Goal: Task Accomplishment & Management: Use online tool/utility

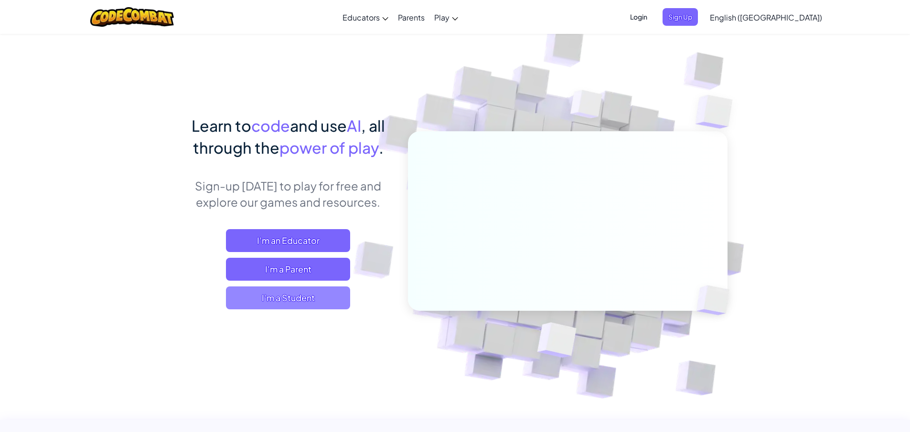
click at [286, 301] on span "I'm a Student" at bounding box center [288, 298] width 124 height 23
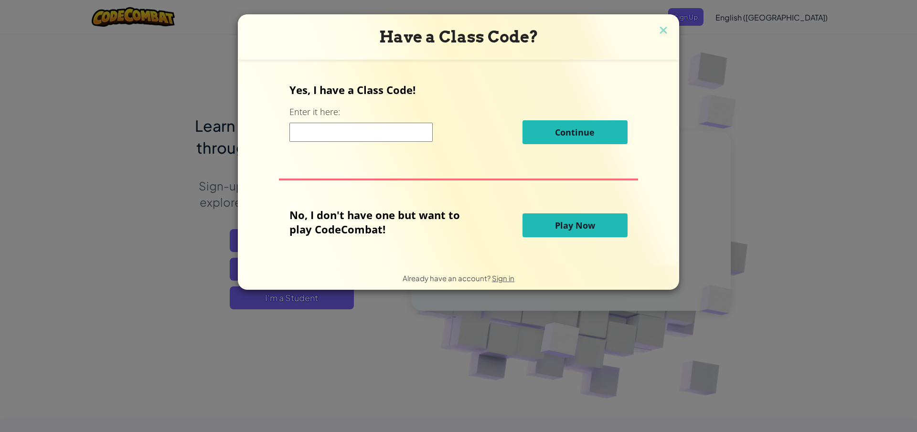
click at [577, 226] on span "Play Now" at bounding box center [575, 225] width 40 height 11
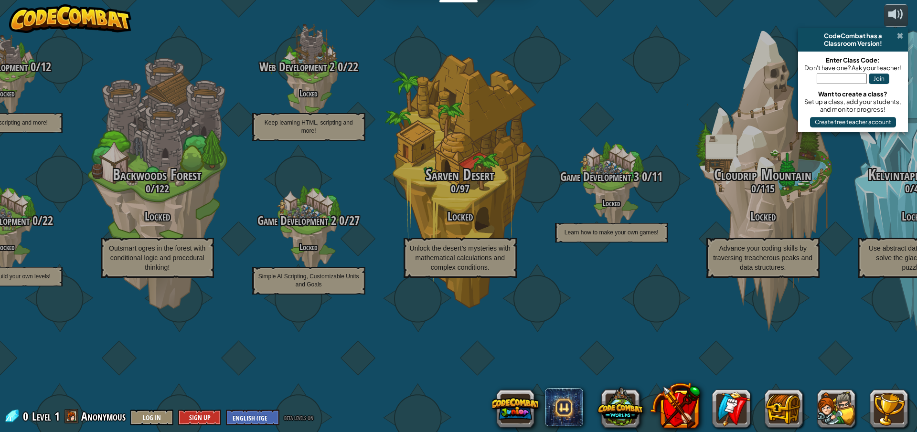
click at [899, 36] on span at bounding box center [900, 36] width 6 height 8
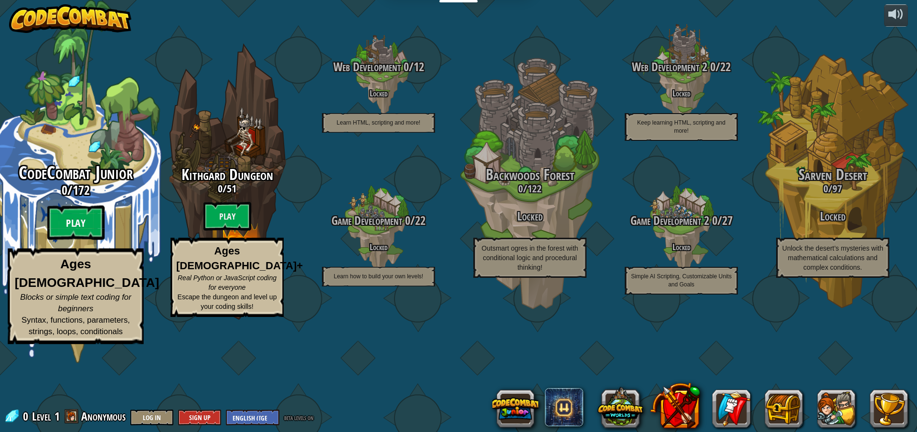
click at [69, 240] on btn "Play" at bounding box center [75, 223] width 57 height 34
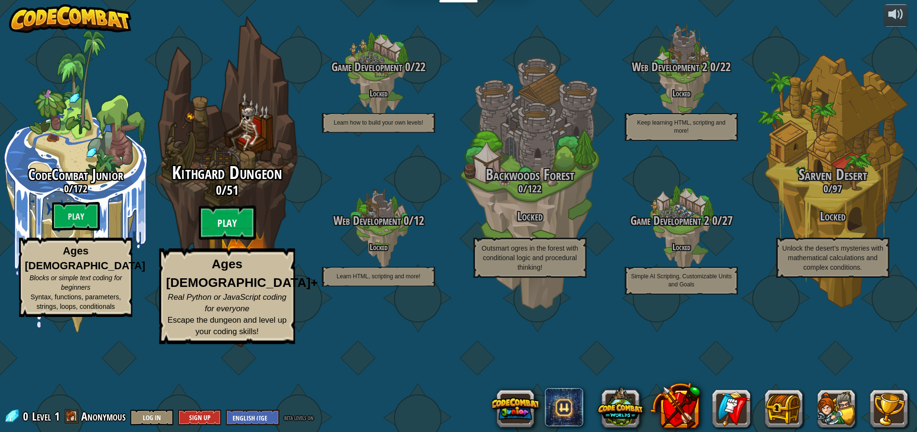
click at [223, 240] on btn "Play" at bounding box center [227, 223] width 57 height 34
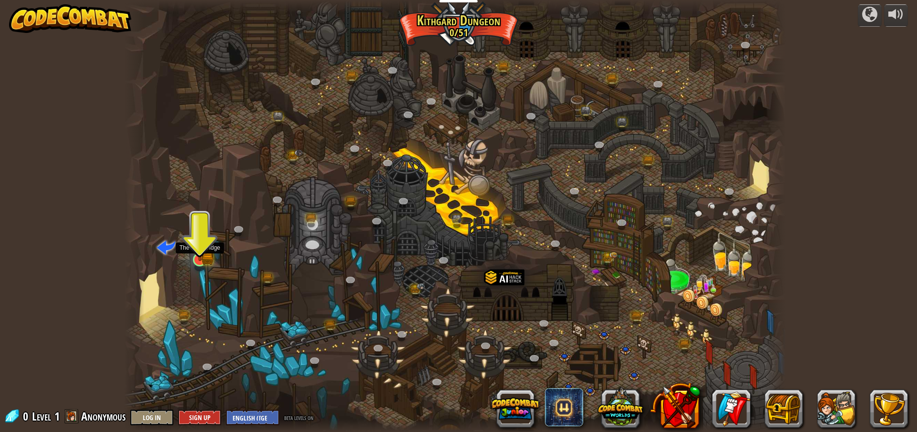
click at [200, 252] on img at bounding box center [200, 242] width 18 height 39
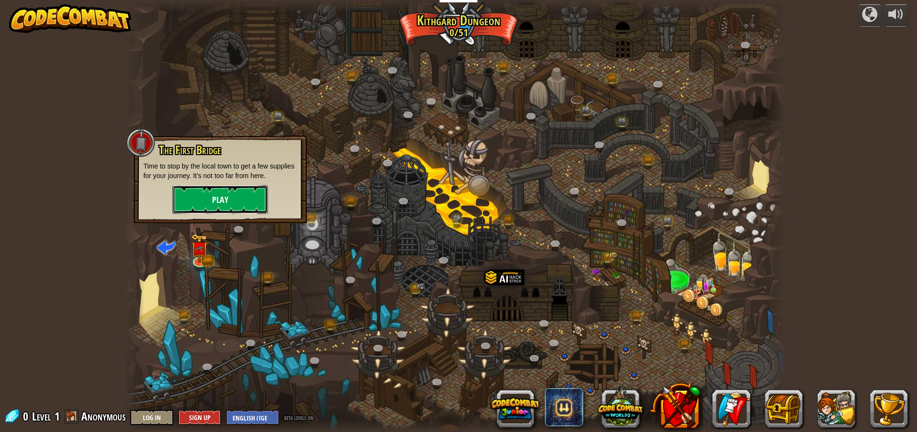
click at [225, 205] on button "Play" at bounding box center [220, 199] width 96 height 29
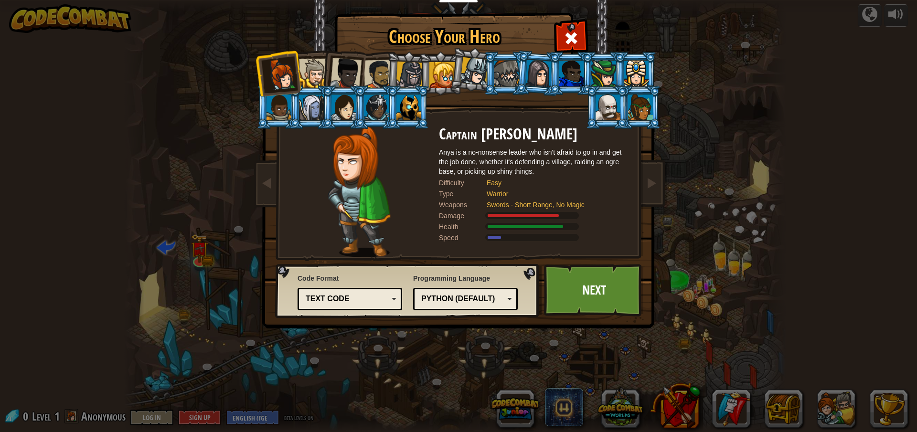
click at [469, 295] on div "Python (Default)" at bounding box center [462, 299] width 83 height 11
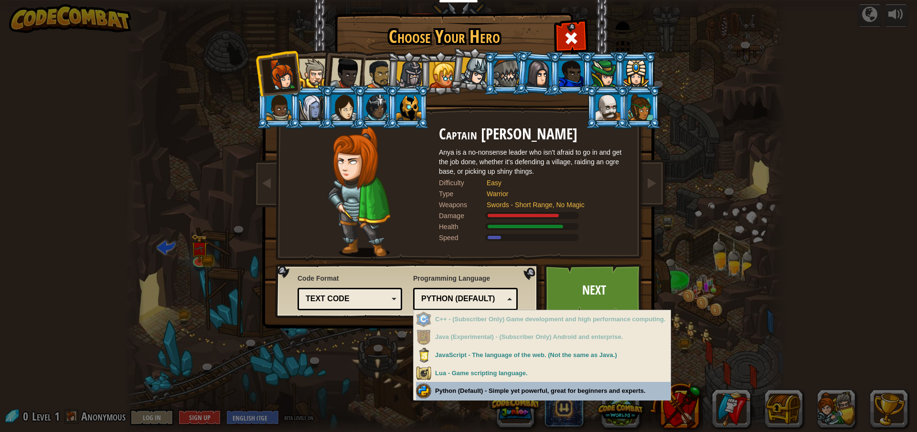
click at [452, 394] on div "Choose Your Hero 0 Captain [PERSON_NAME] is a no-nonsense leader who isn't afra…" at bounding box center [458, 216] width 917 height 432
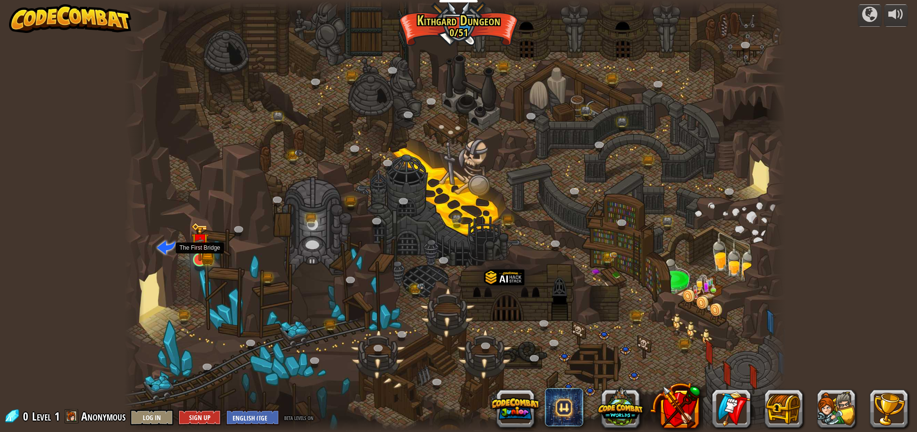
click at [197, 253] on img at bounding box center [200, 242] width 18 height 39
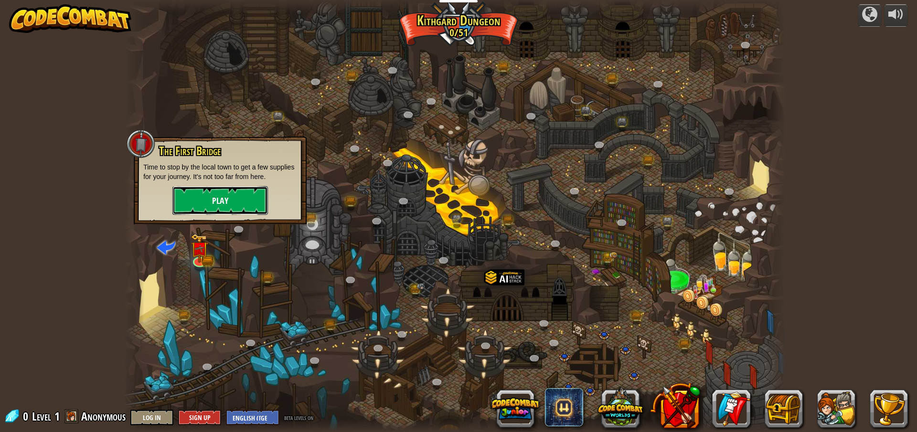
click at [229, 200] on button "Play" at bounding box center [220, 200] width 96 height 29
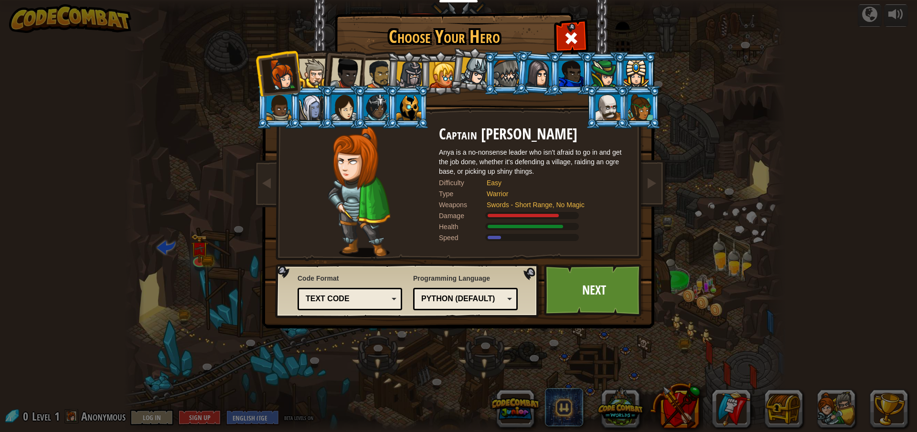
click at [375, 301] on div "Text code" at bounding box center [347, 299] width 83 height 11
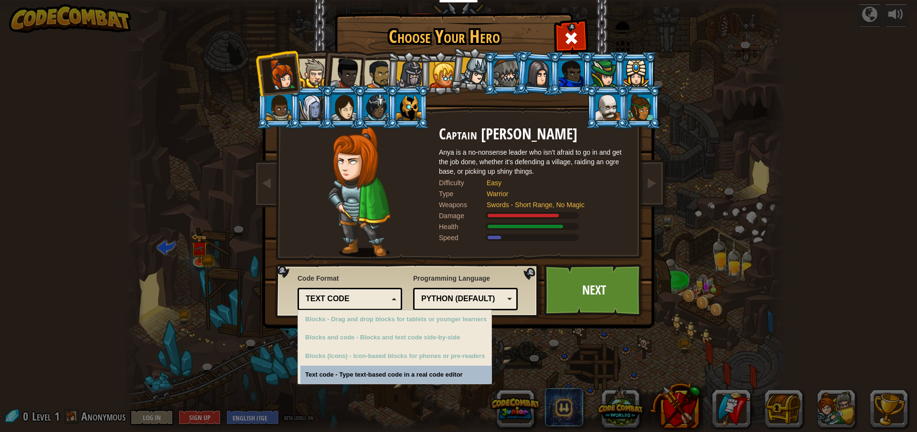
click at [375, 301] on div "Text code" at bounding box center [347, 299] width 83 height 11
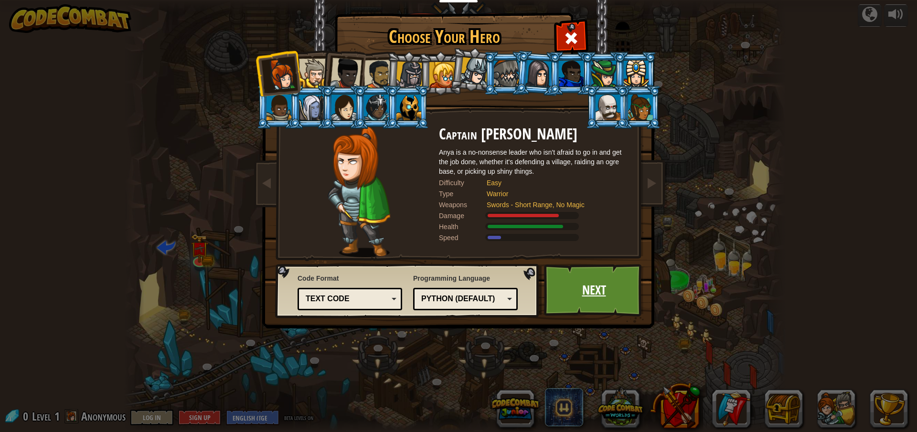
click at [594, 296] on link "Next" at bounding box center [594, 290] width 100 height 53
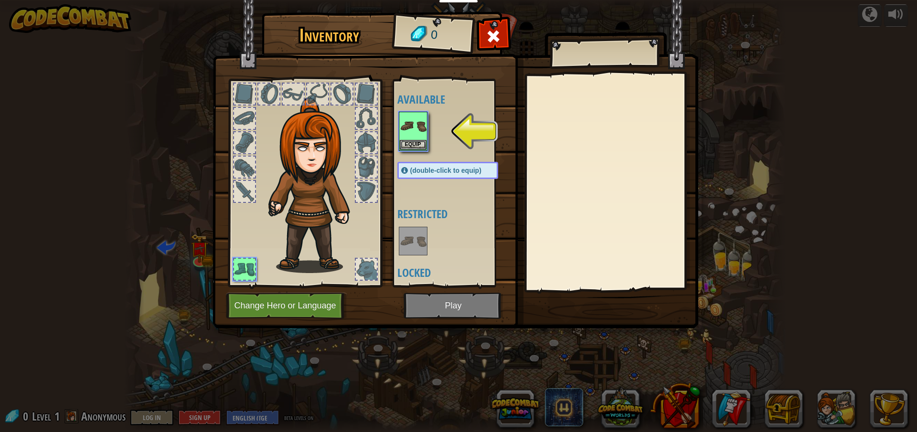
click at [474, 303] on img at bounding box center [456, 155] width 486 height 347
click at [422, 131] on img at bounding box center [413, 126] width 27 height 27
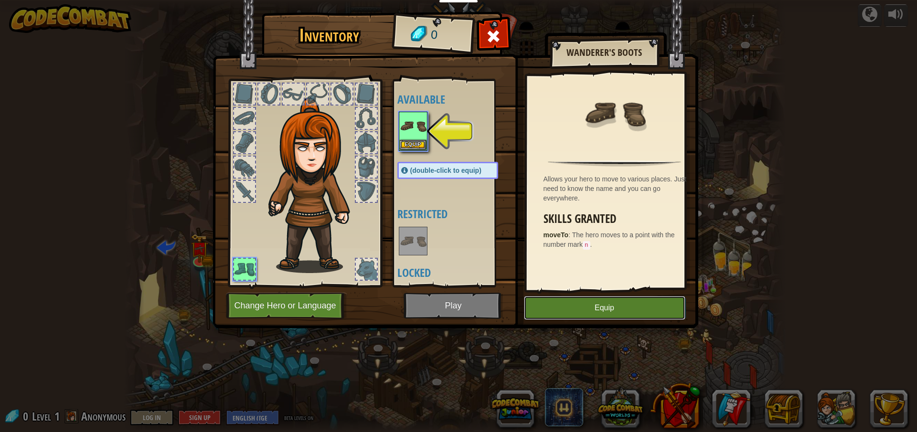
click at [576, 306] on button "Equip" at bounding box center [604, 308] width 161 height 24
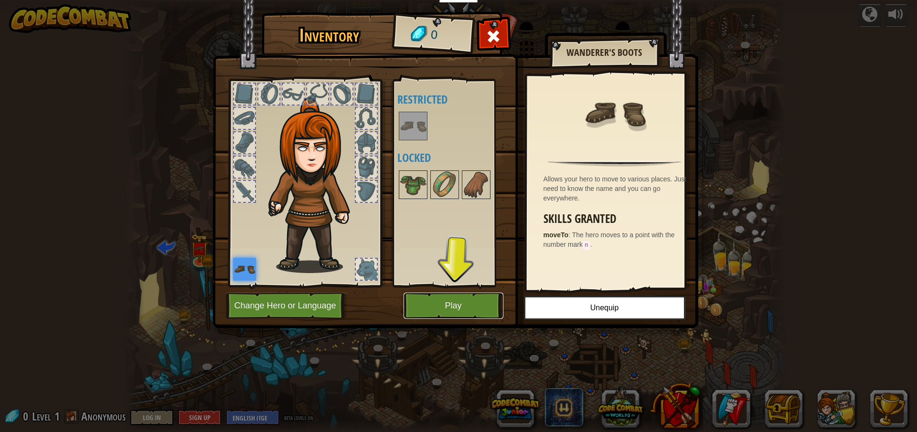
click at [450, 306] on button "Play" at bounding box center [454, 306] width 100 height 26
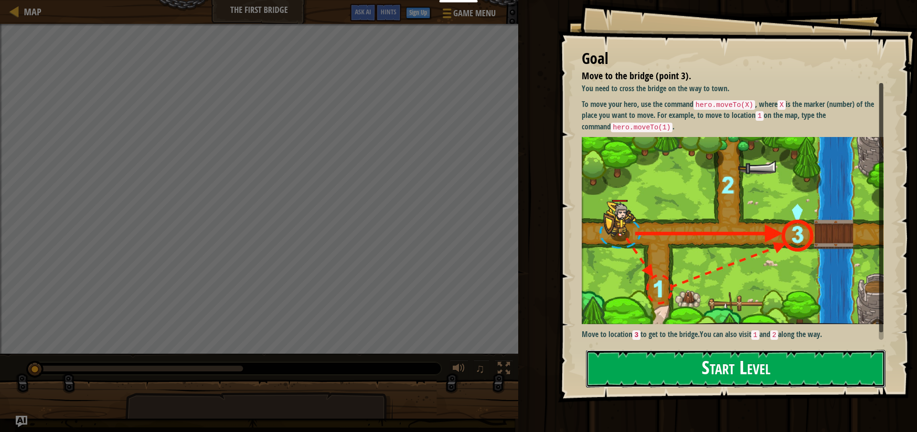
click at [635, 372] on button "Start Level" at bounding box center [735, 369] width 299 height 38
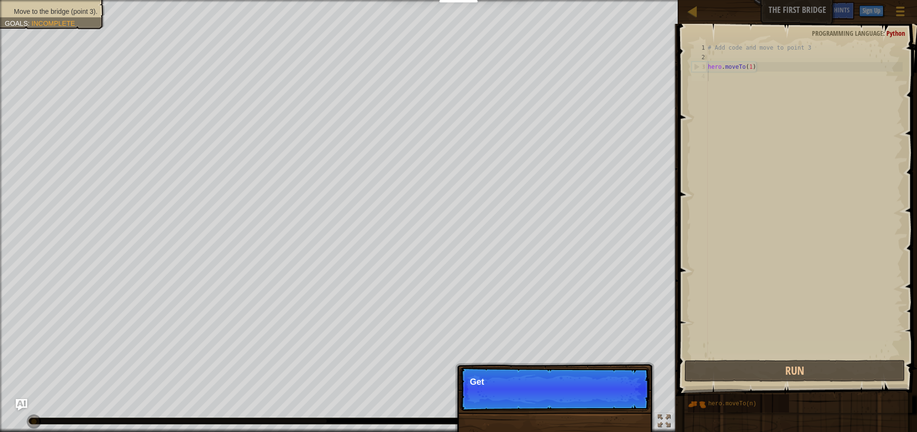
click at [616, 400] on p "Skip (esc) Continue Get" at bounding box center [555, 389] width 190 height 44
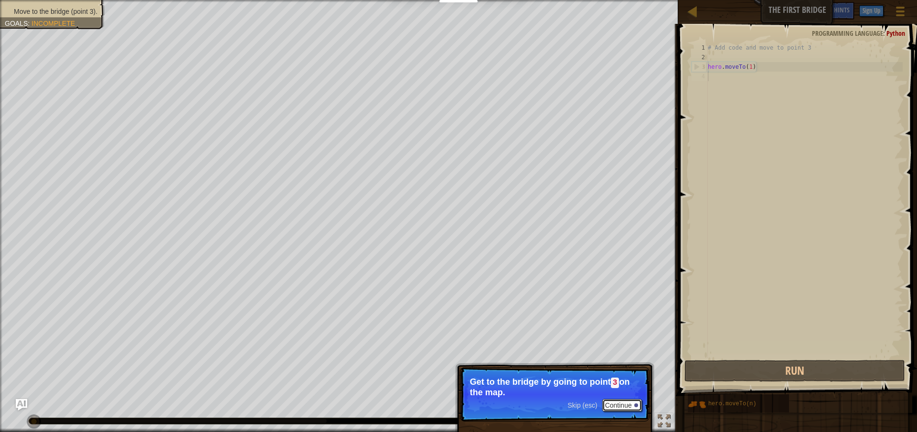
click at [624, 403] on button "Continue" at bounding box center [622, 405] width 40 height 12
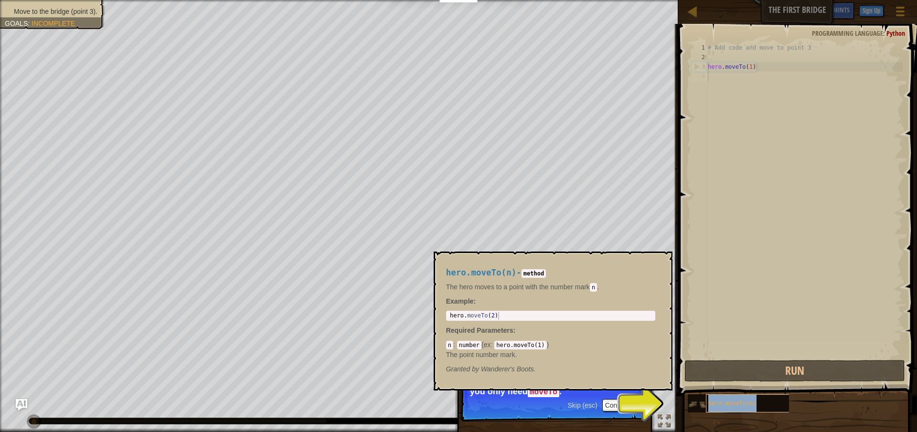
click at [750, 406] on span "hero.moveTo(n)" at bounding box center [732, 404] width 48 height 7
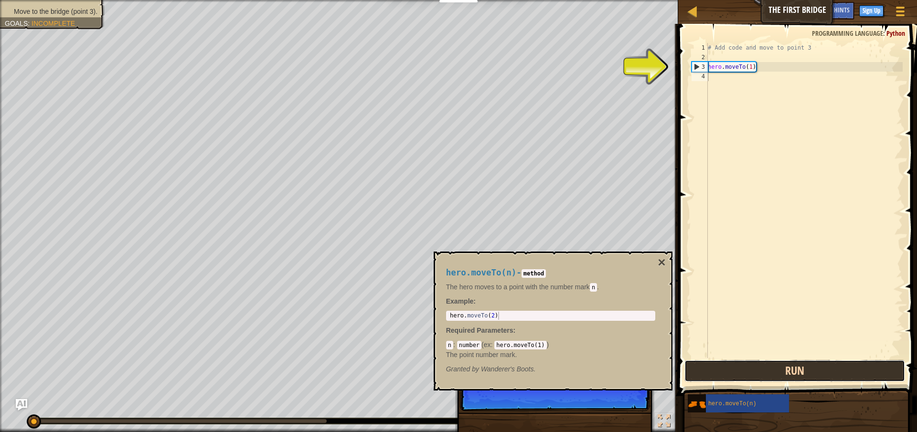
click at [772, 375] on button "Run" at bounding box center [794, 371] width 221 height 22
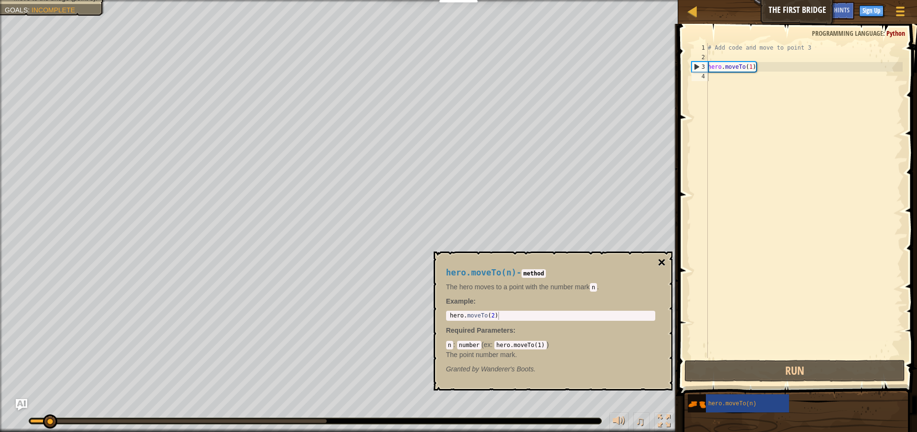
click at [662, 263] on button "×" at bounding box center [662, 262] width 8 height 13
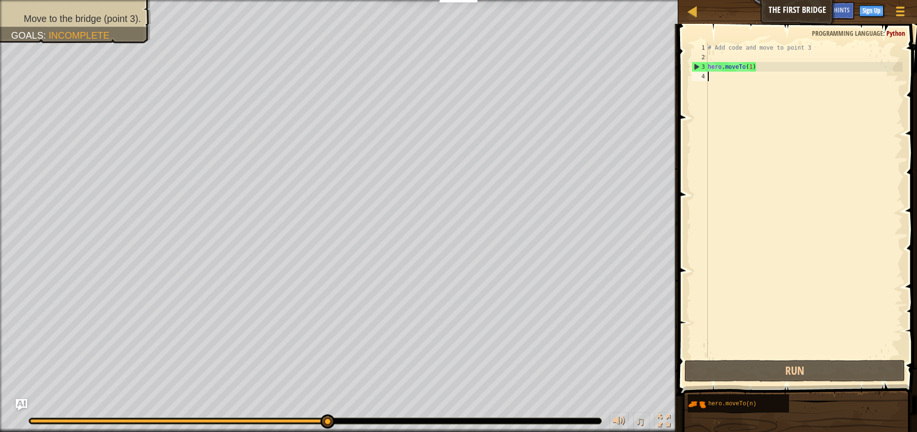
click at [761, 80] on div "# Add code and move to point 3 hero . moveTo ( 1 )" at bounding box center [804, 210] width 197 height 334
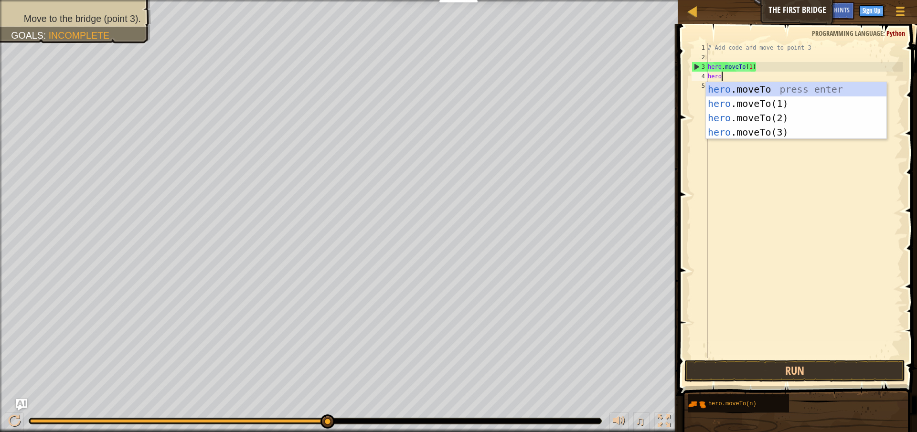
scroll to position [4, 0]
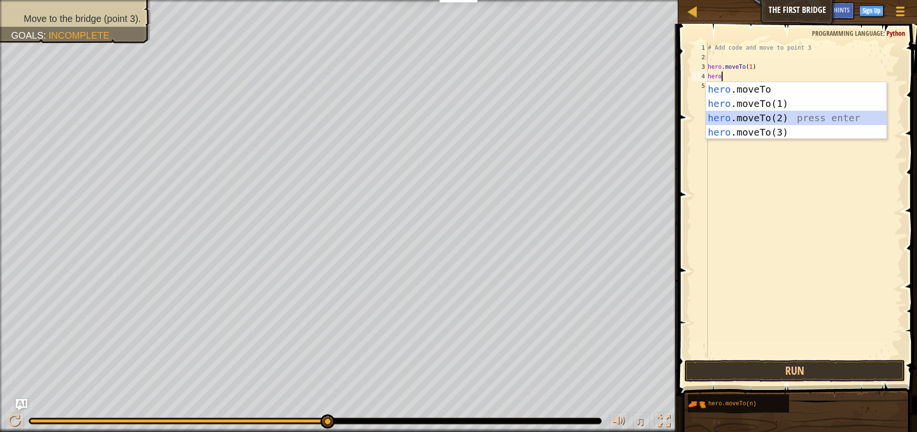
type textarea "hero.moveTo(2)"
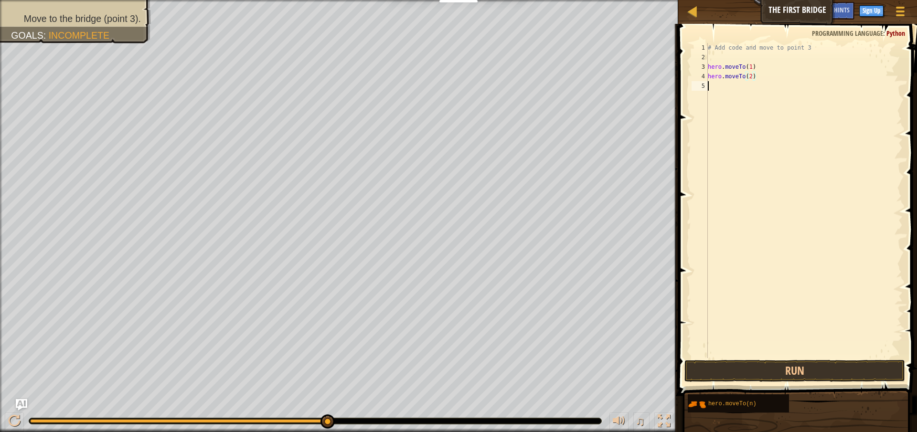
scroll to position [4, 0]
type textarea "hero.moveTo(3)"
click at [808, 363] on button "Run" at bounding box center [794, 371] width 221 height 22
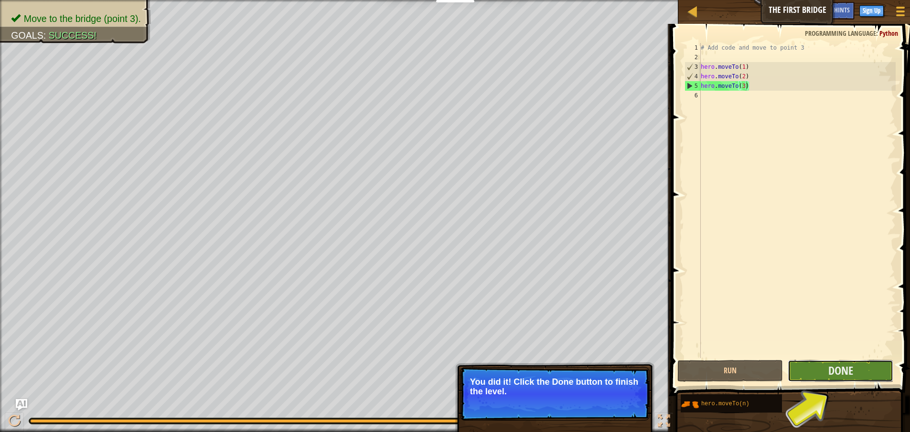
click at [839, 381] on button "Done" at bounding box center [840, 371] width 106 height 22
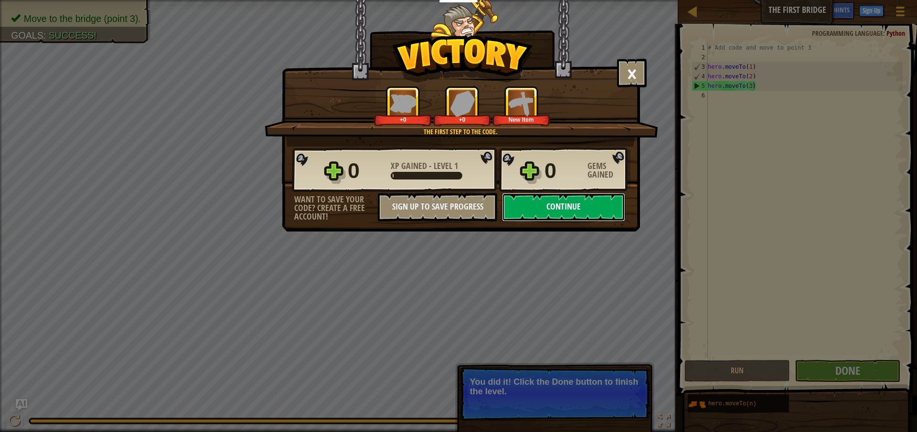
click at [560, 209] on button "Continue" at bounding box center [563, 207] width 123 height 29
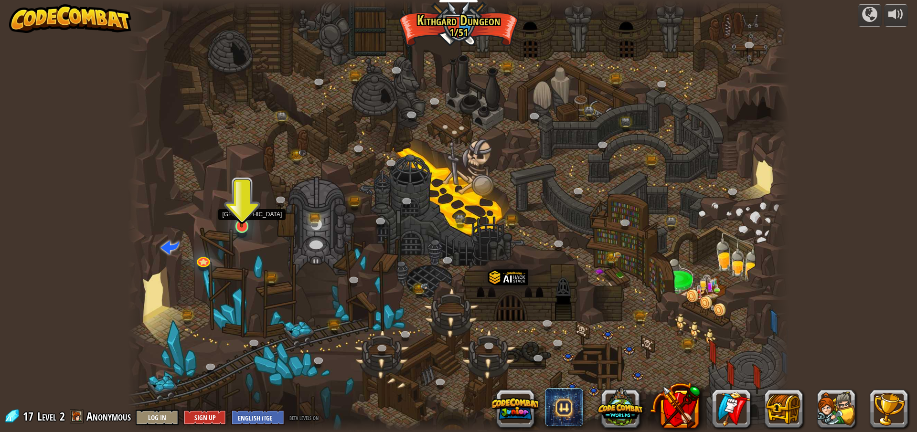
click at [240, 219] on img at bounding box center [242, 207] width 18 height 41
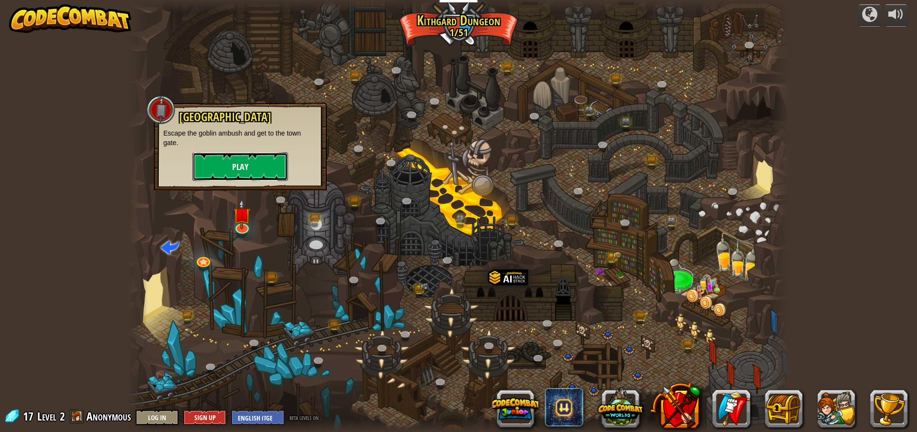
click at [266, 162] on button "Play" at bounding box center [240, 166] width 96 height 29
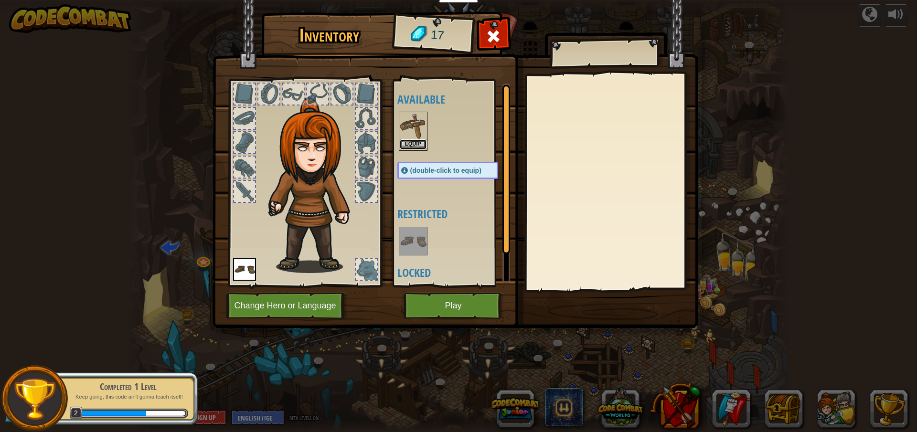
click at [416, 149] on button "Equip" at bounding box center [413, 144] width 27 height 10
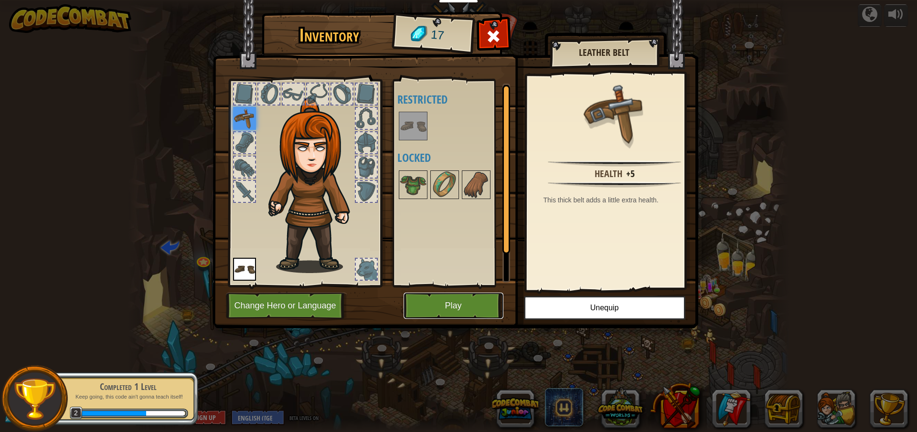
click at [467, 298] on button "Play" at bounding box center [454, 306] width 100 height 26
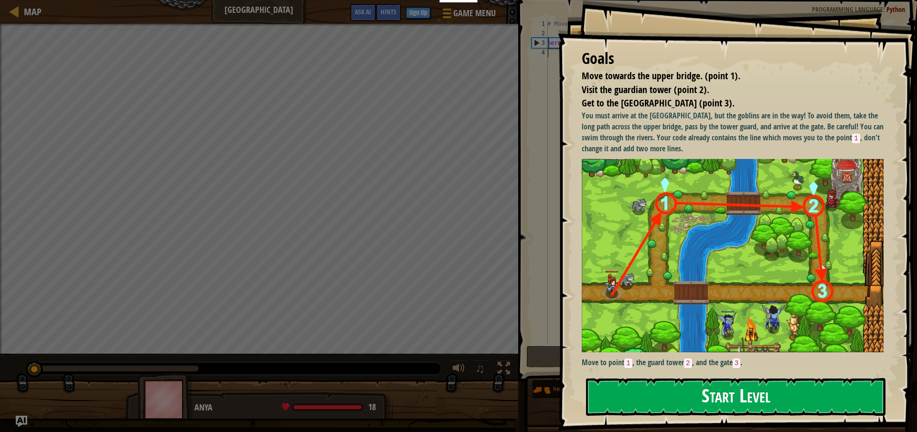
click at [740, 398] on button "Start Level" at bounding box center [735, 397] width 299 height 38
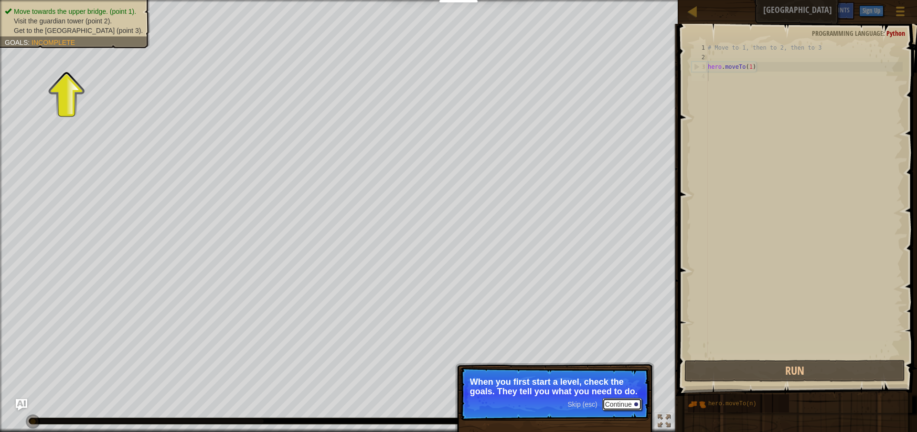
click at [615, 402] on button "Continue" at bounding box center [622, 404] width 40 height 12
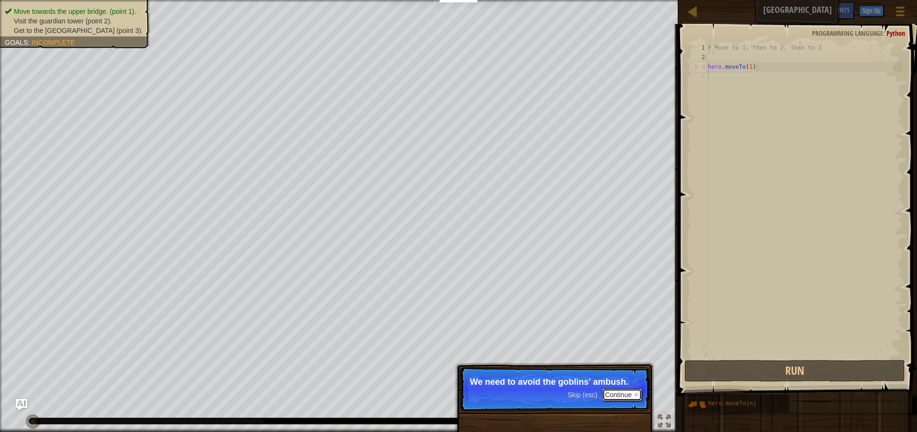
click at [615, 395] on button "Continue" at bounding box center [622, 395] width 40 height 12
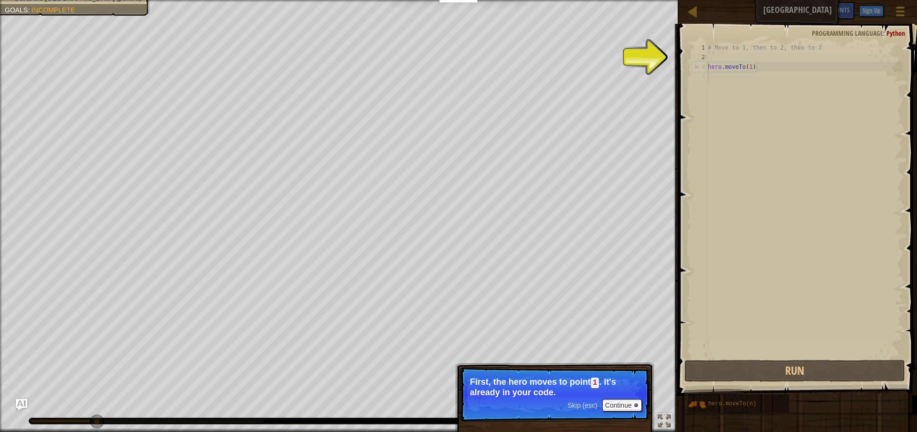
click at [611, 384] on p "First, the hero moves to point 1 . It's already in your code." at bounding box center [555, 387] width 170 height 20
click at [630, 410] on button "Continue" at bounding box center [622, 405] width 40 height 12
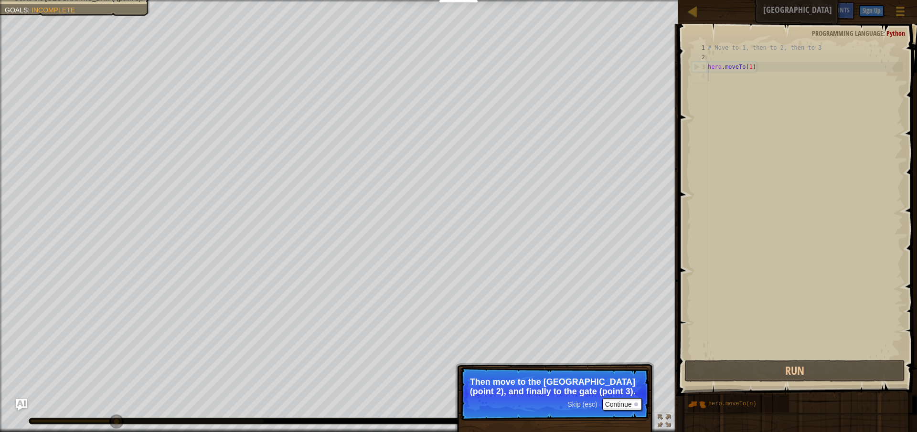
click at [589, 408] on span "Skip (esc)" at bounding box center [582, 405] width 30 height 8
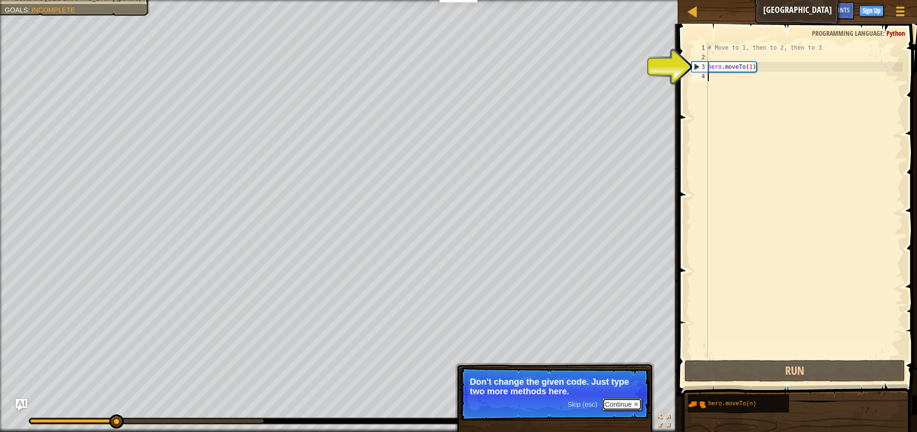
click at [617, 400] on button "Continue" at bounding box center [622, 404] width 40 height 12
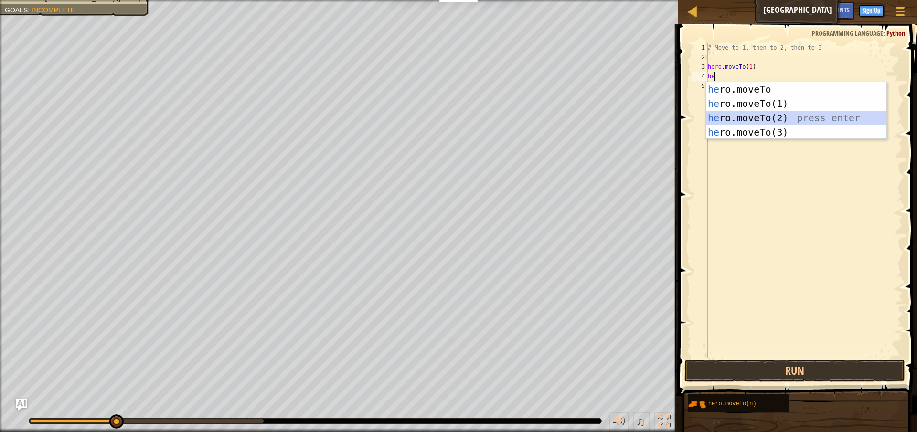
type textarea "hero.moveTo(2)"
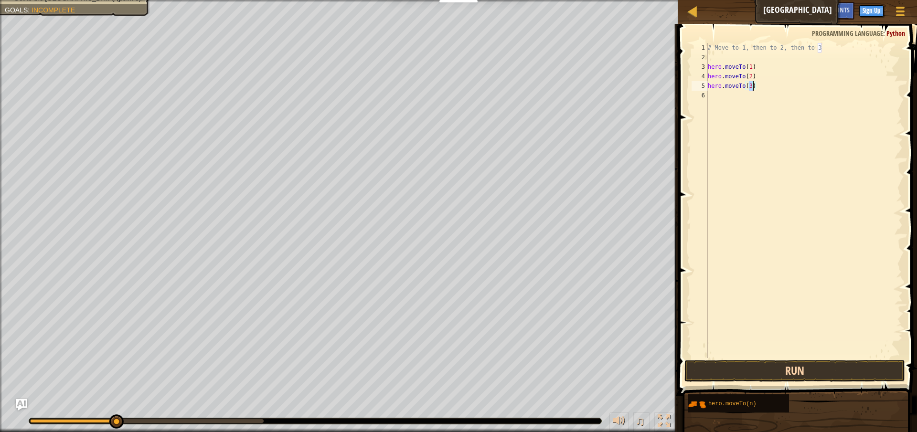
type textarea "hero.moveTo(3)"
click at [811, 369] on button "Run" at bounding box center [794, 371] width 221 height 22
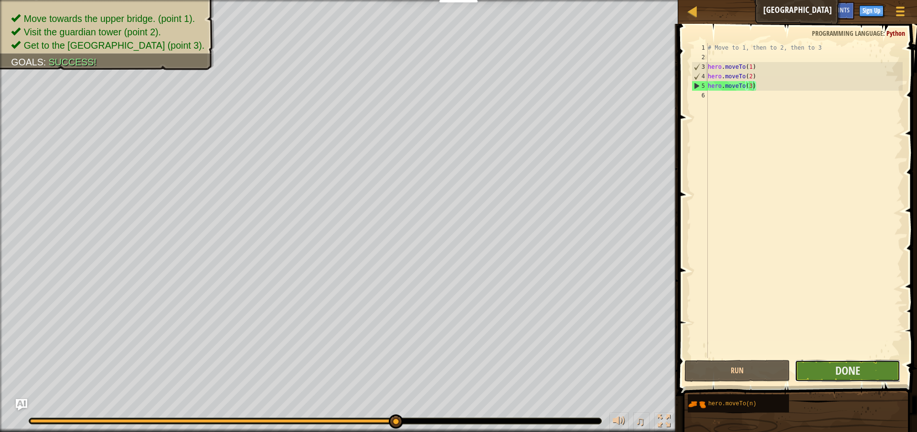
click at [834, 366] on button "Done" at bounding box center [848, 371] width 106 height 22
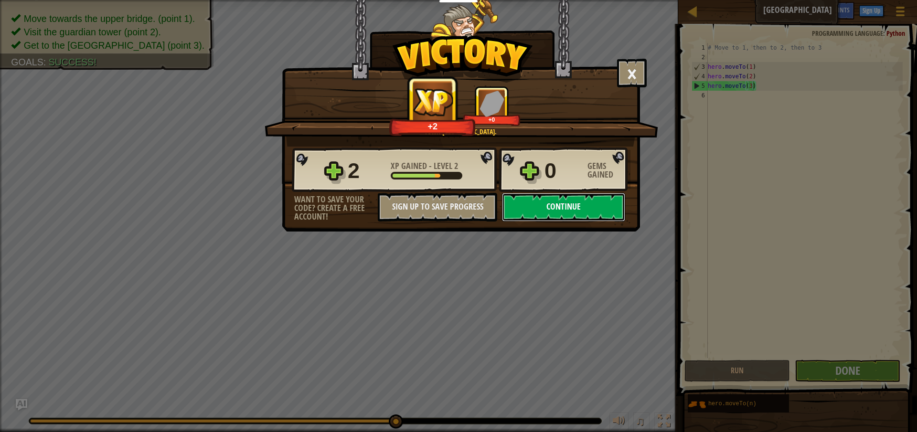
click at [595, 207] on button "Continue" at bounding box center [563, 207] width 123 height 29
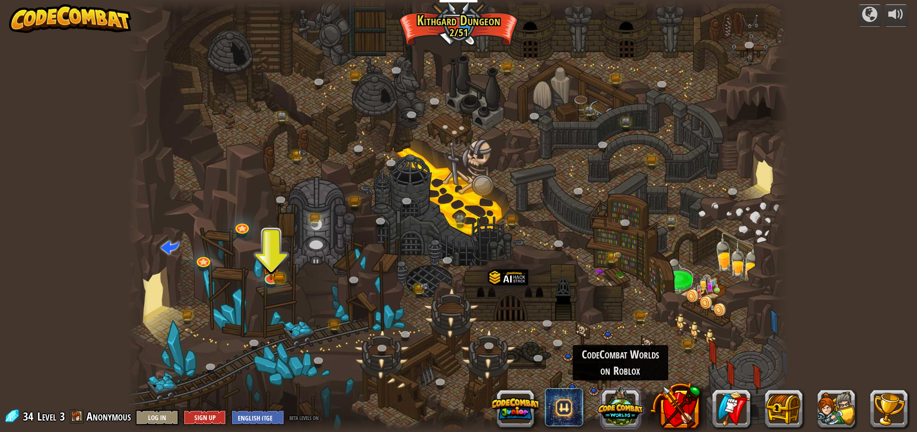
click at [619, 406] on button at bounding box center [620, 407] width 46 height 46
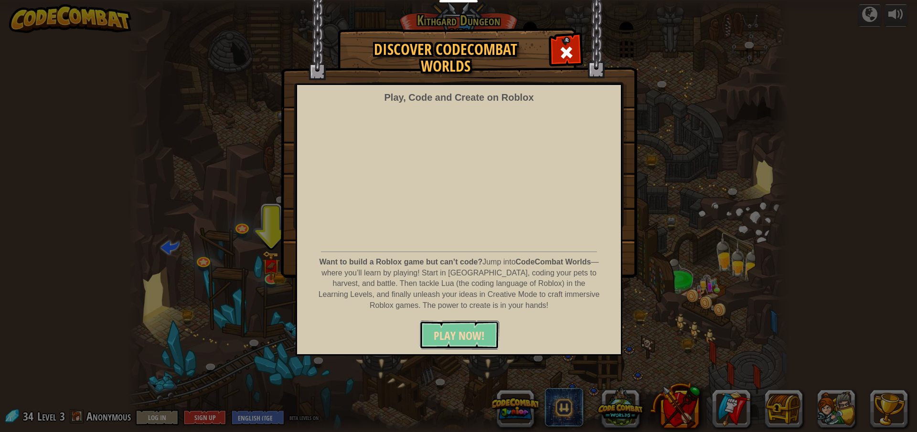
click at [470, 333] on span "PLAY NOW!" at bounding box center [459, 335] width 51 height 15
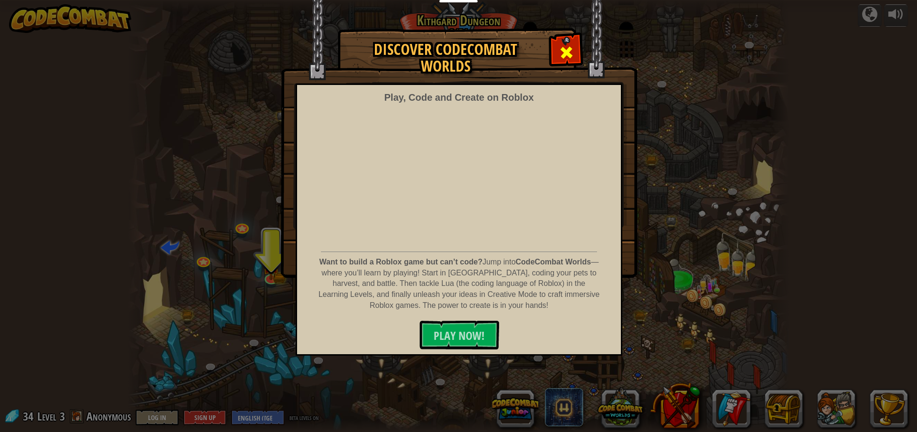
click at [565, 53] on span at bounding box center [566, 52] width 15 height 15
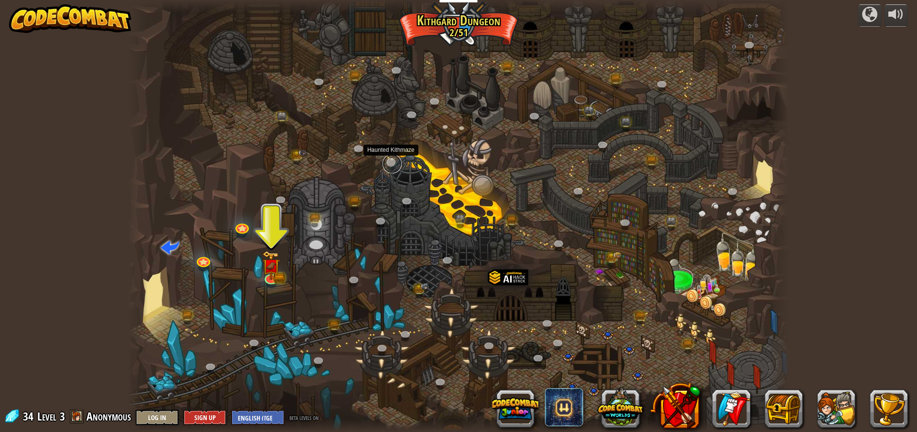
click at [393, 165] on link at bounding box center [392, 163] width 19 height 19
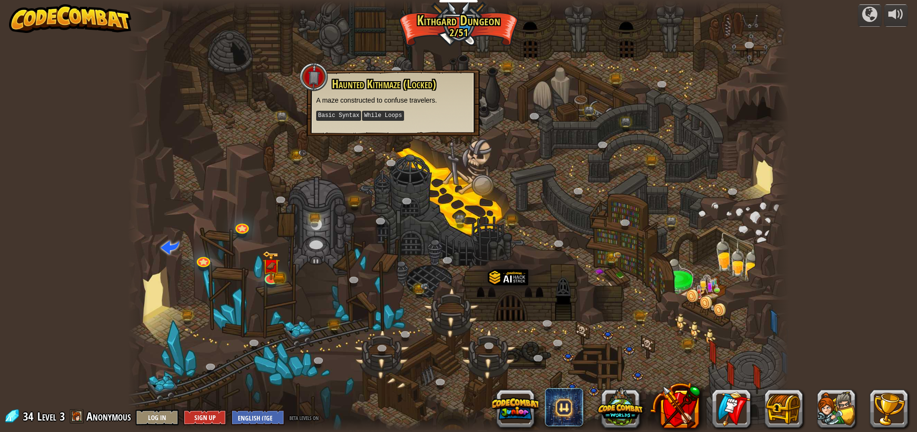
click at [380, 150] on div at bounding box center [458, 216] width 661 height 432
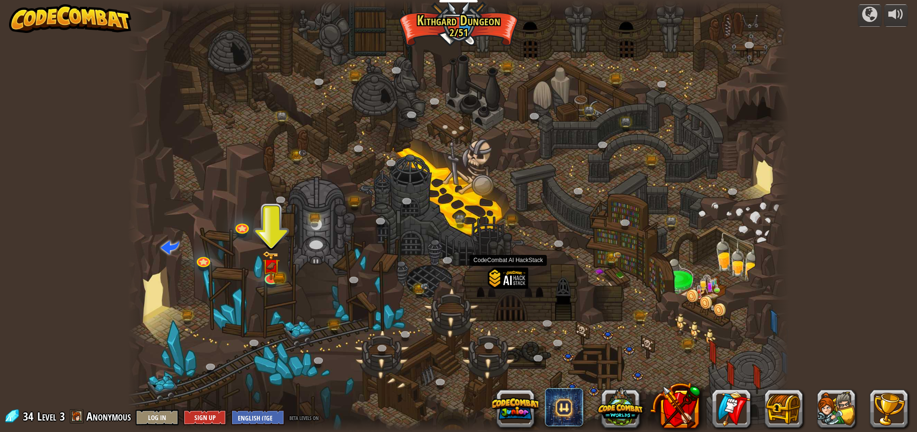
click at [507, 274] on div at bounding box center [508, 294] width 41 height 53
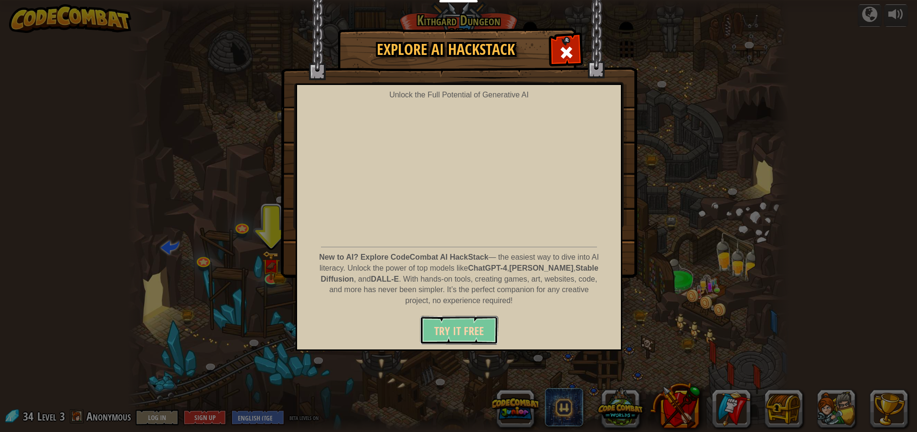
click at [464, 336] on span "Try It Free" at bounding box center [459, 330] width 50 height 15
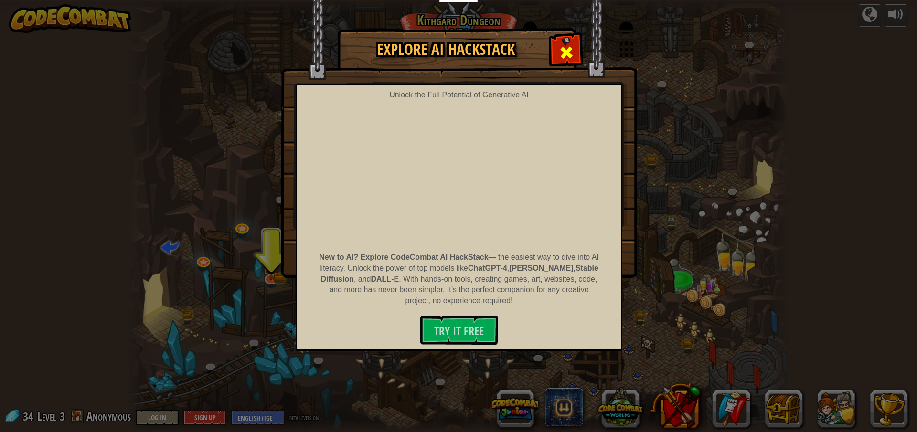
click at [565, 45] on span at bounding box center [566, 52] width 15 height 15
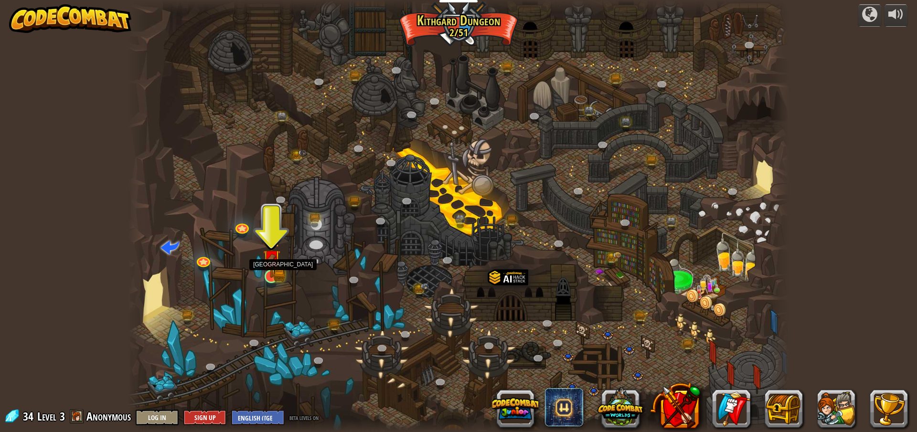
click at [277, 271] on img at bounding box center [272, 258] width 18 height 39
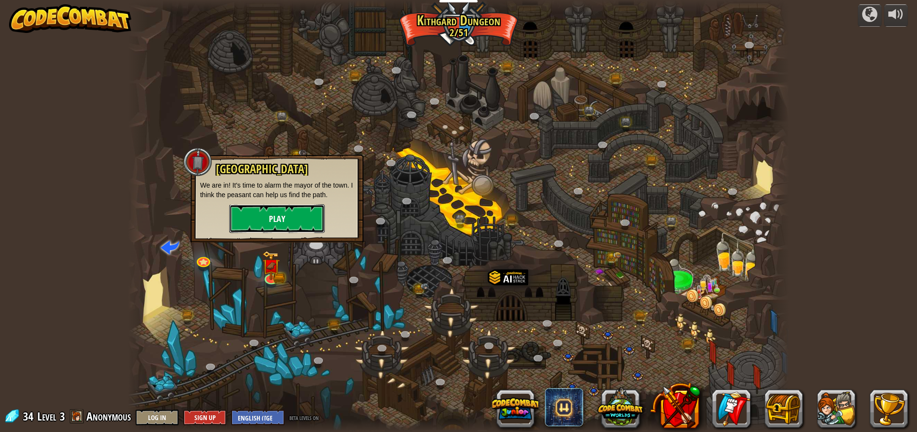
click at [274, 216] on button "Play" at bounding box center [277, 218] width 96 height 29
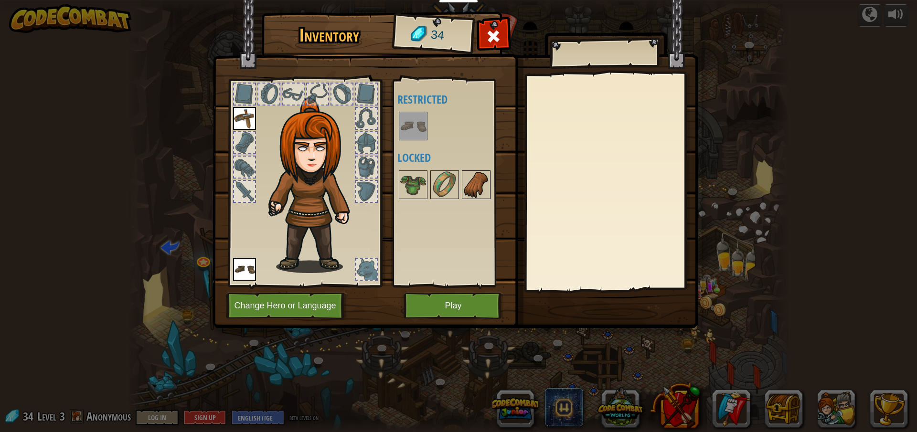
click at [479, 187] on img at bounding box center [476, 184] width 27 height 27
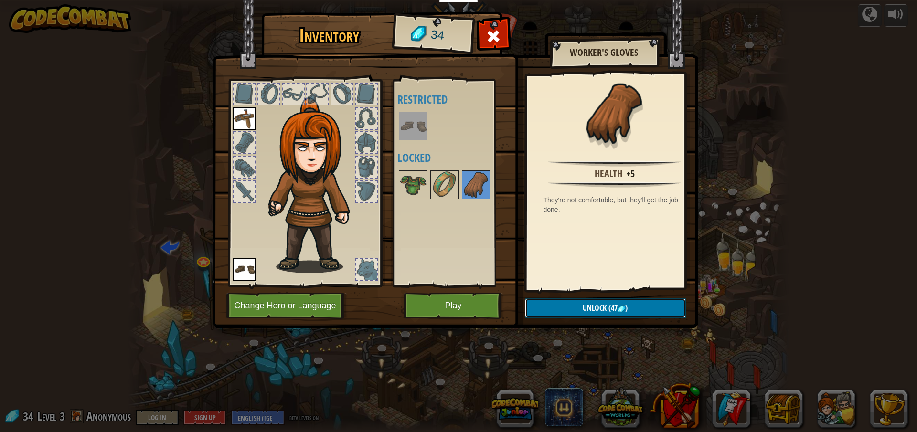
click at [597, 310] on span "Unlock" at bounding box center [595, 308] width 24 height 11
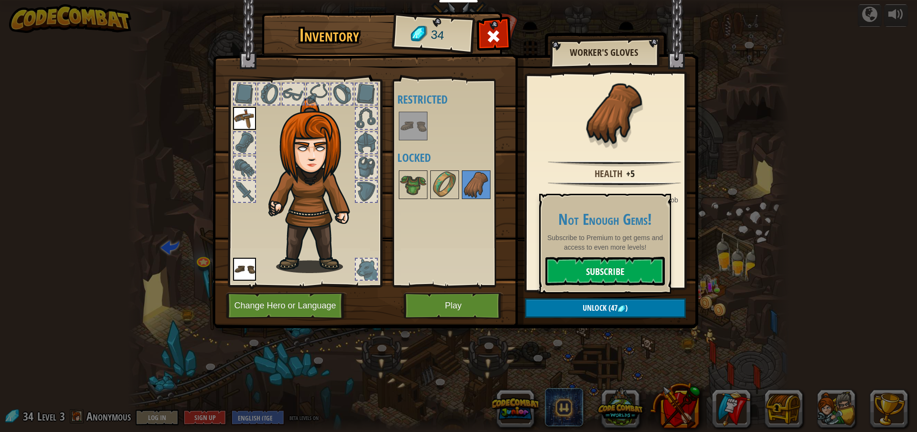
click at [614, 271] on link "Subscribe" at bounding box center [604, 271] width 119 height 29
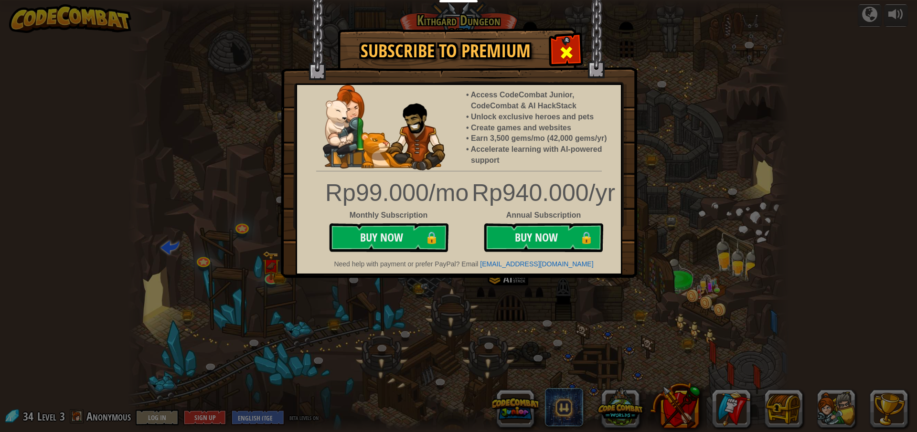
click at [567, 56] on span at bounding box center [566, 52] width 15 height 15
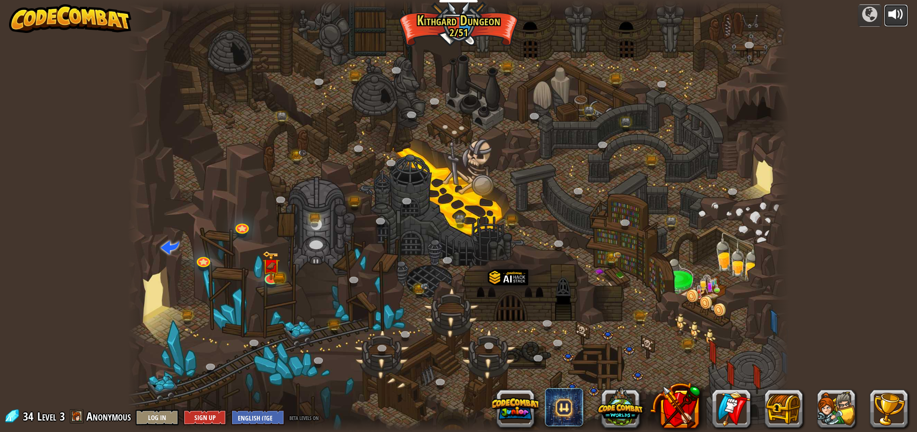
click at [893, 12] on div at bounding box center [895, 14] width 15 height 15
